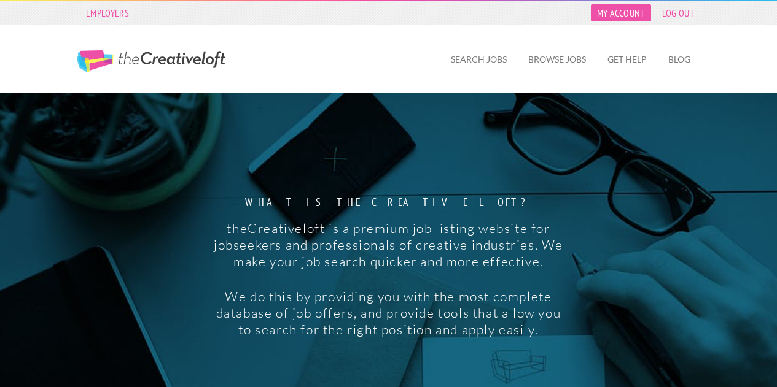
click at [616, 13] on link "My Account" at bounding box center [621, 12] width 60 height 17
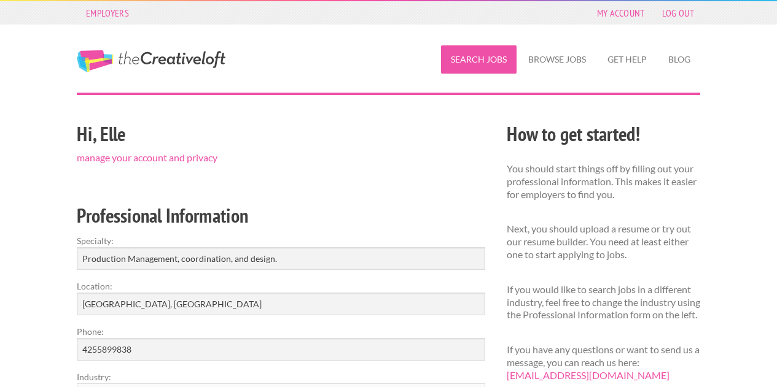
click at [474, 64] on link "Search Jobs" at bounding box center [479, 59] width 76 height 28
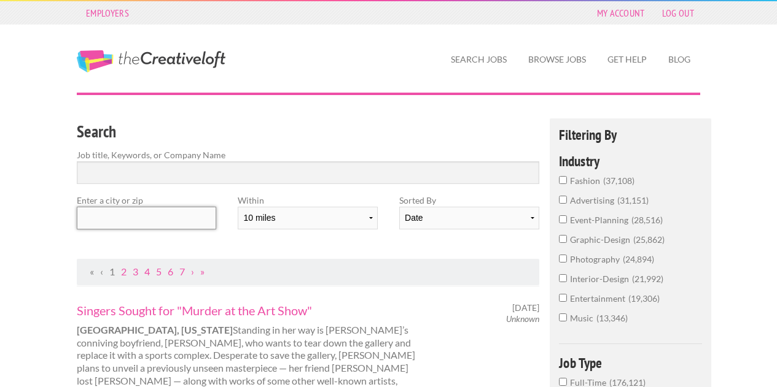
click at [169, 219] on input "text" at bounding box center [146, 218] width 139 height 23
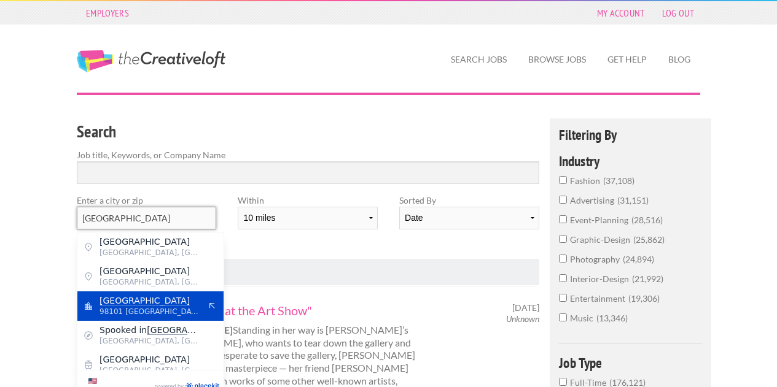
type input "[GEOGRAPHIC_DATA]"
click at [152, 304] on span "[GEOGRAPHIC_DATA]" at bounding box center [149, 300] width 101 height 11
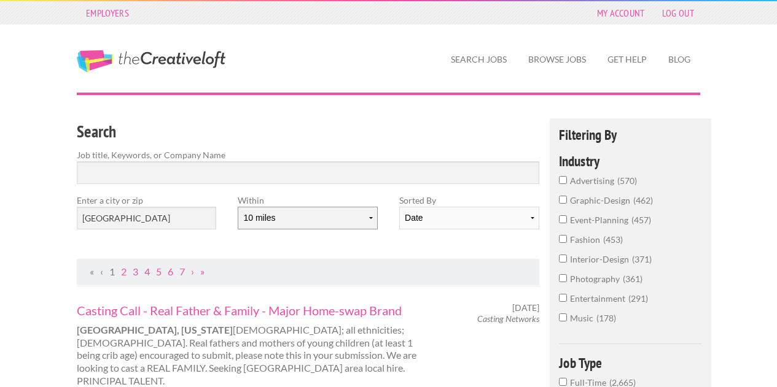
click at [338, 223] on select "10 miles 20 miles 50 miles 100 miles 200 miles 300 miles 400 miles 500 miles" at bounding box center [307, 218] width 139 height 23
select select "20"
click at [238, 207] on select "10 miles 20 miles 50 miles 100 miles 200 miles 300 miles 400 miles 500 miles" at bounding box center [307, 218] width 139 height 23
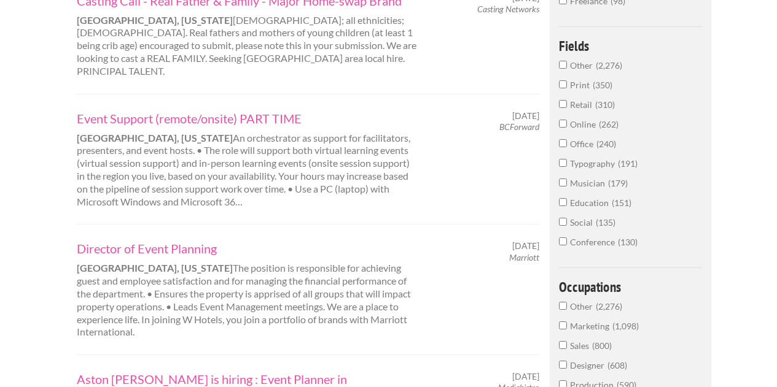
scroll to position [442, 0]
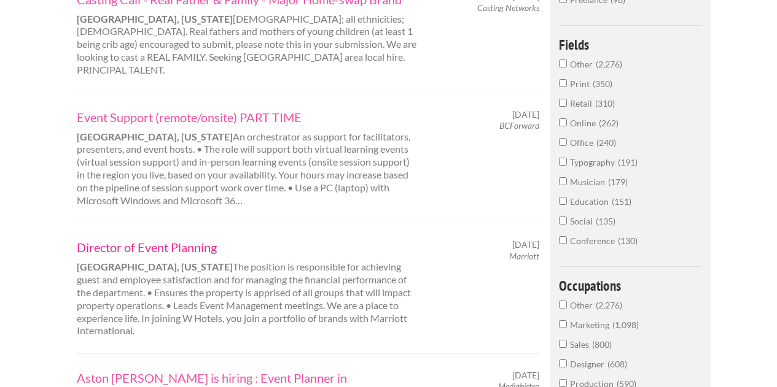
click at [139, 239] on link "Director of Event Planning" at bounding box center [247, 247] width 341 height 16
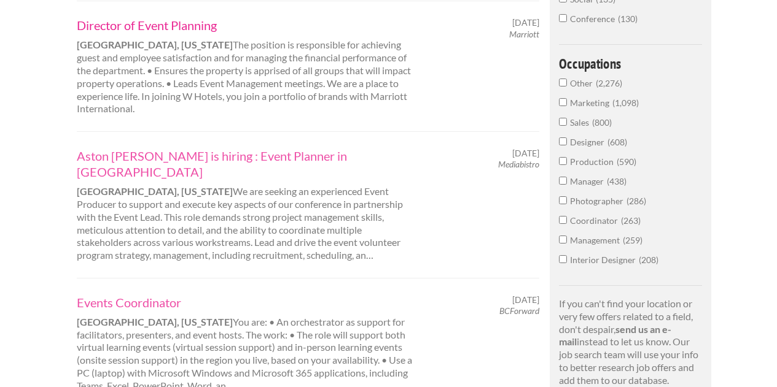
scroll to position [665, 0]
click at [295, 147] on link "Aston Carter is hiring : Event Planner in Seattle" at bounding box center [247, 163] width 341 height 32
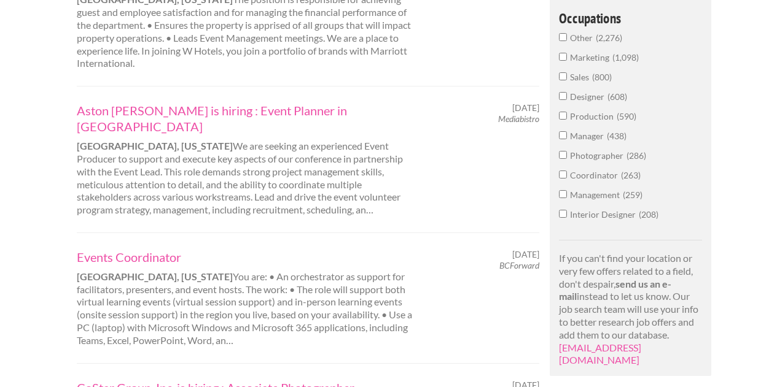
scroll to position [711, 0]
click at [166, 248] on link "Events Coordinator" at bounding box center [247, 256] width 341 height 16
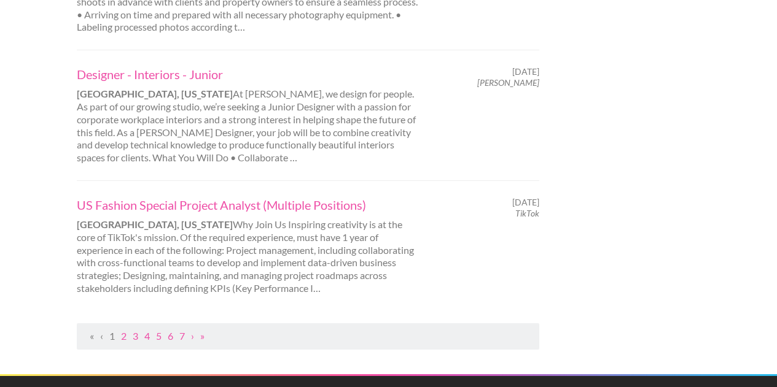
scroll to position [1320, 0]
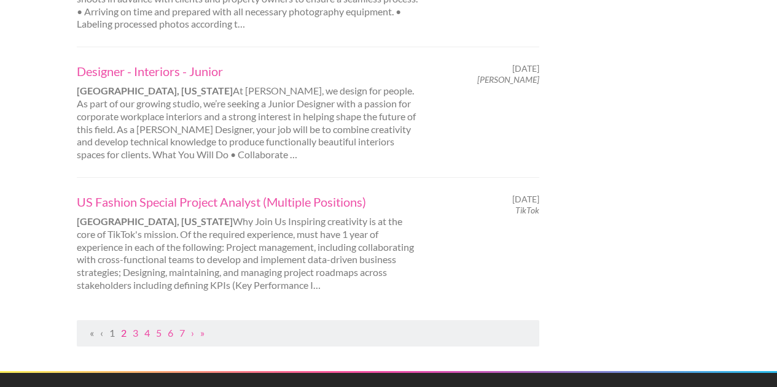
click at [125, 327] on link "2" at bounding box center [124, 333] width 6 height 12
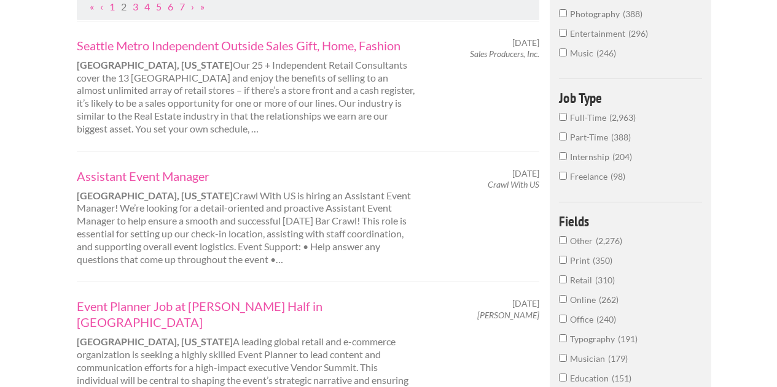
scroll to position [266, 0]
click at [196, 175] on link "Assistant Event Manager" at bounding box center [247, 176] width 341 height 16
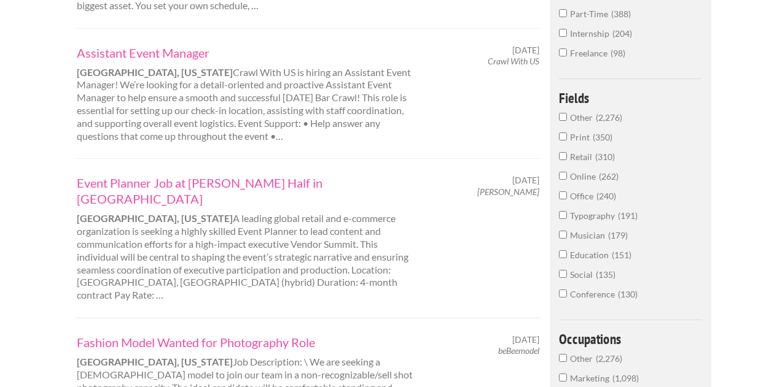
scroll to position [391, 0]
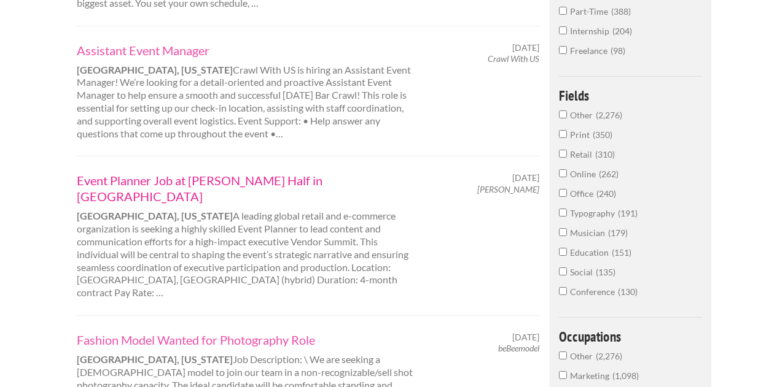
click at [254, 179] on link "Event Planner Job at Robert Half in Seattle" at bounding box center [247, 189] width 341 height 32
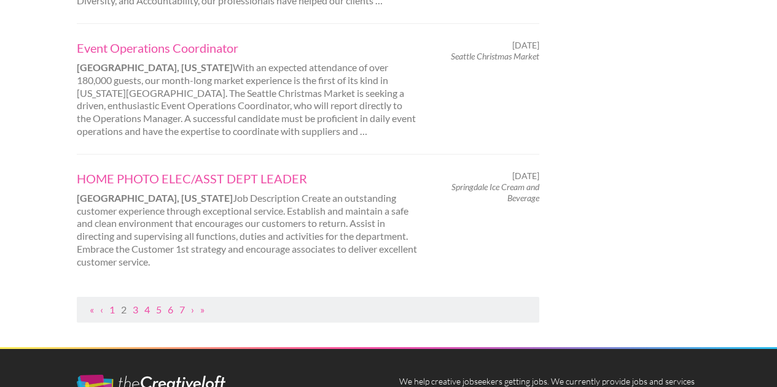
scroll to position [1357, 0]
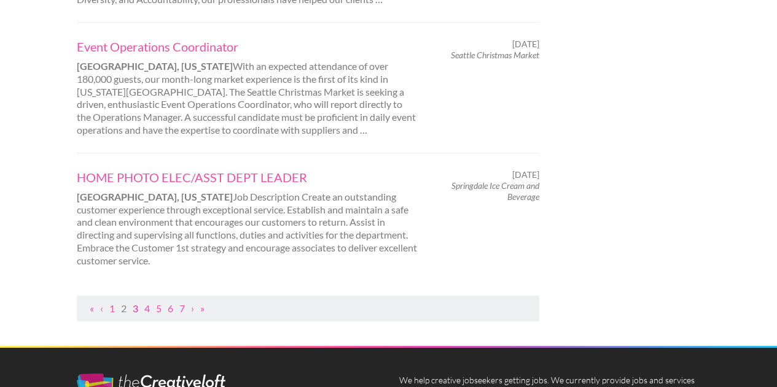
click at [136, 303] on link "3" at bounding box center [136, 309] width 6 height 12
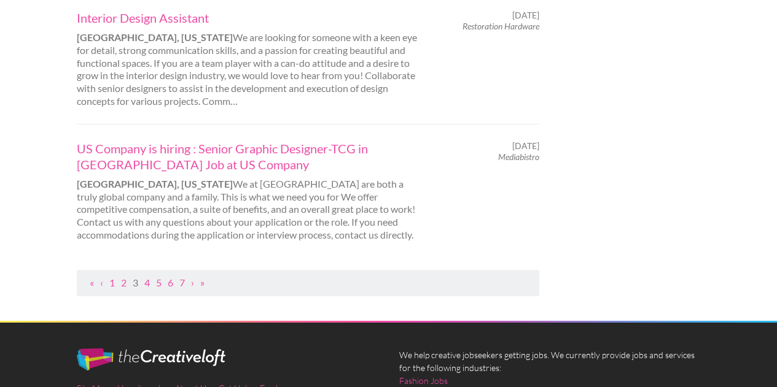
scroll to position [1403, 0]
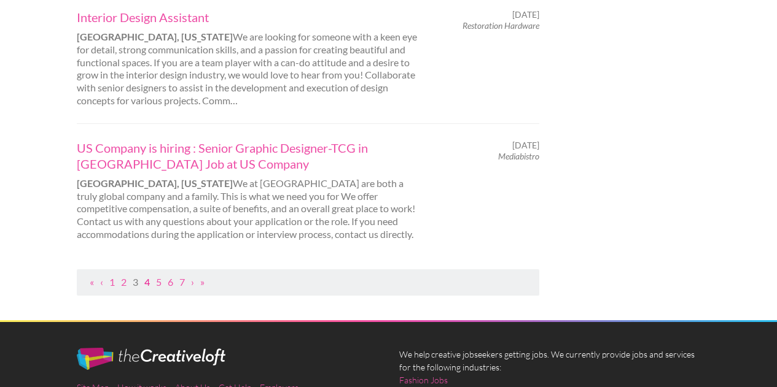
click at [147, 276] on link "4" at bounding box center [147, 282] width 6 height 12
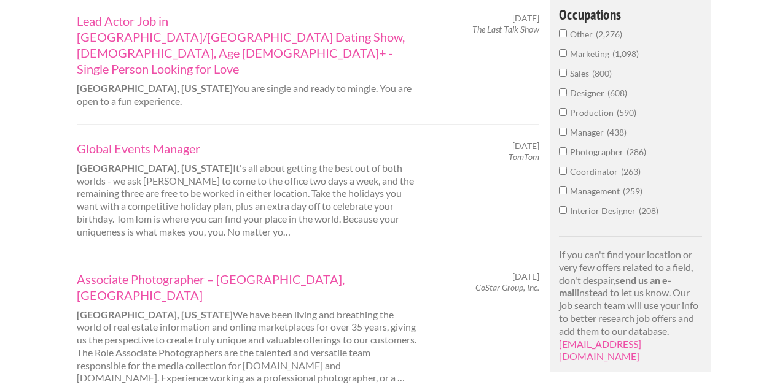
scroll to position [715, 0]
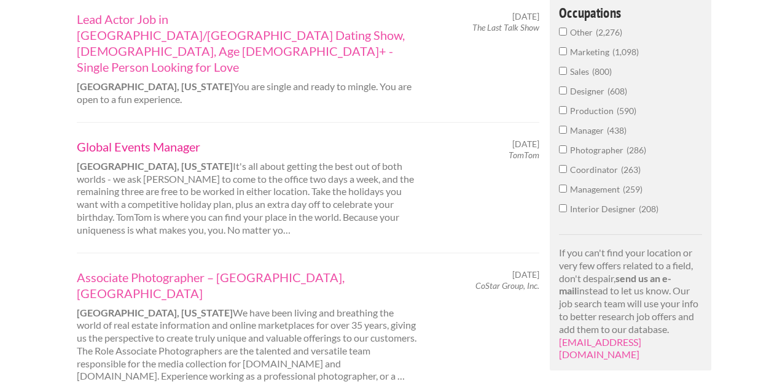
click at [169, 139] on link "Global Events Manager" at bounding box center [247, 147] width 341 height 16
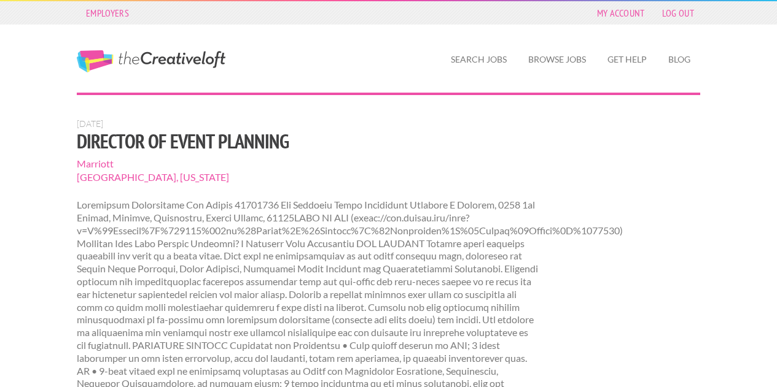
click at [98, 164] on span "Marriott" at bounding box center [308, 164] width 462 height 14
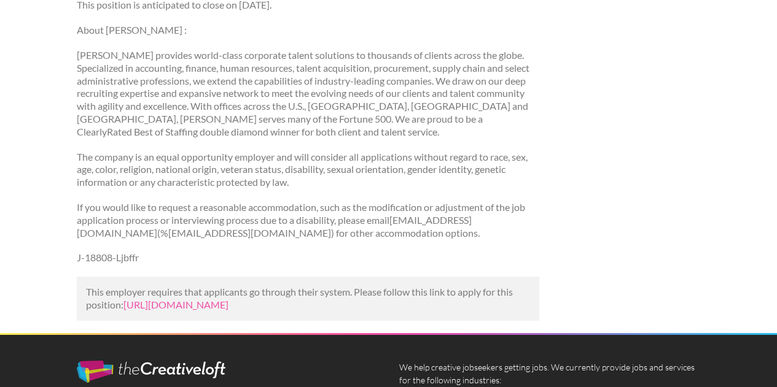
scroll to position [1696, 0]
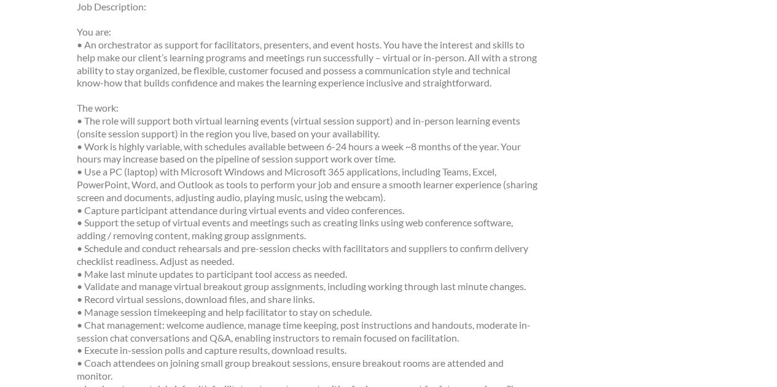
scroll to position [300, 0]
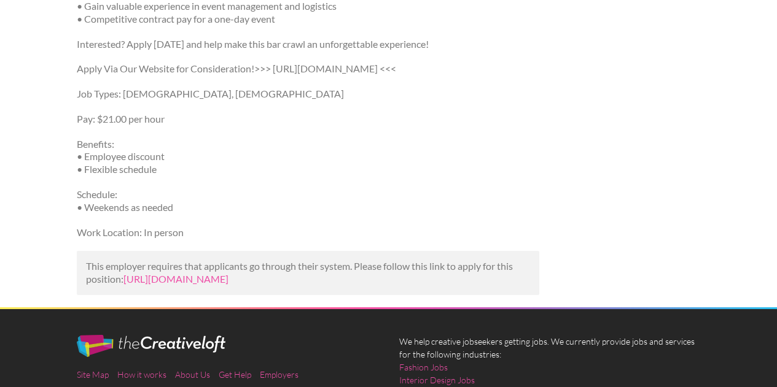
scroll to position [656, 0]
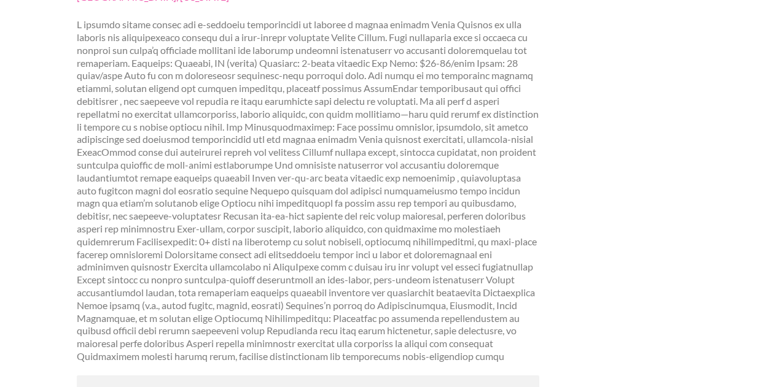
scroll to position [208, 0]
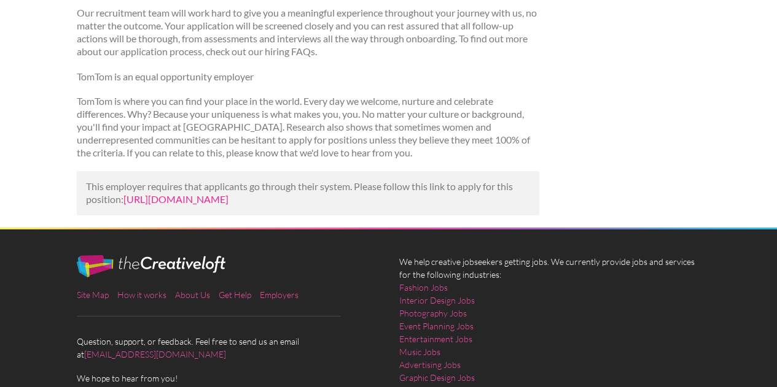
scroll to position [1369, 0]
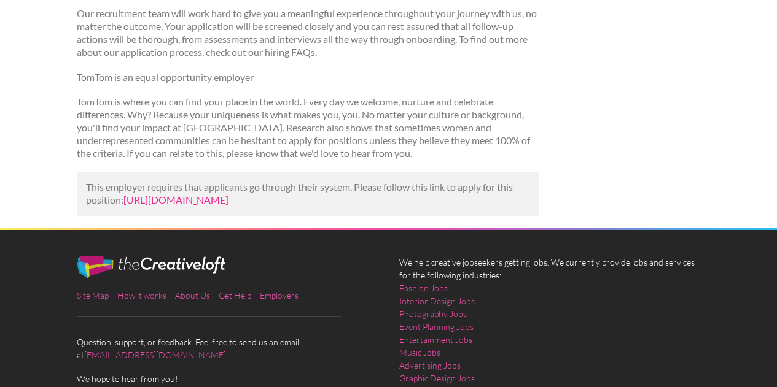
click at [228, 206] on link "[URL][DOMAIN_NAME]" at bounding box center [175, 200] width 105 height 12
